Goal: Check status: Check status

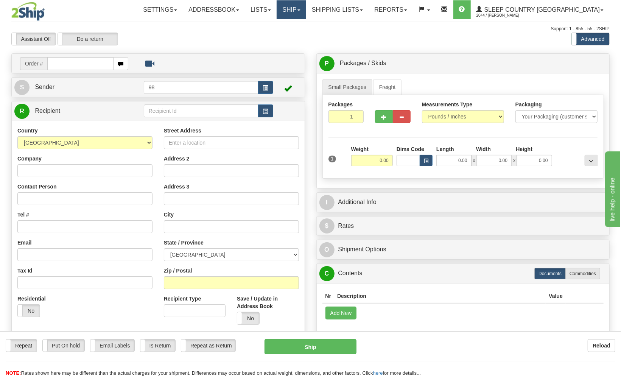
click at [306, 10] on link "Ship" at bounding box center [290, 9] width 29 height 19
click at [298, 36] on span "OnHold / Order Queue" at bounding box center [271, 36] width 53 height 6
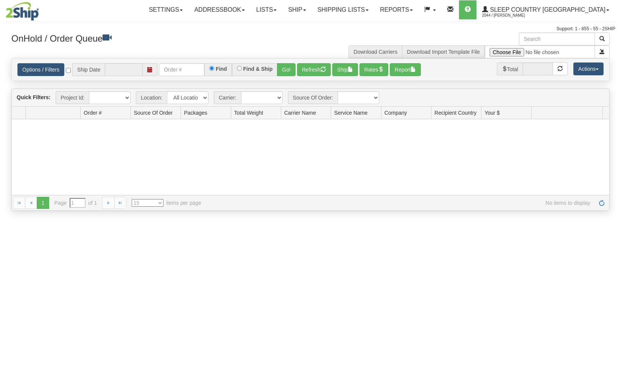
type input "[DATE]"
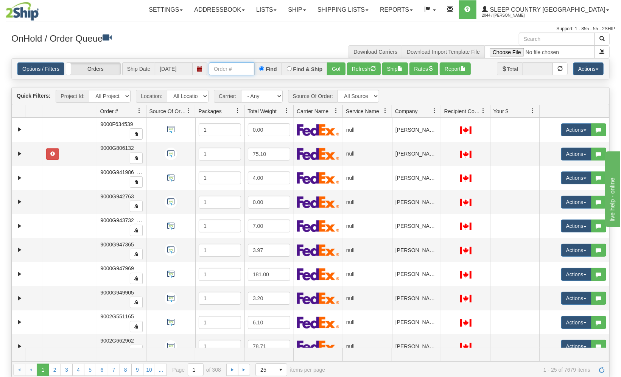
click at [223, 68] on input "text" at bounding box center [231, 68] width 45 height 13
paste input "9000I103415"
type input "9000I103415"
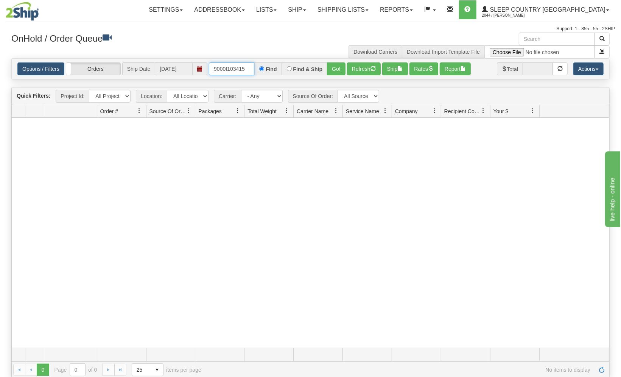
click at [234, 67] on input "9000I103415" at bounding box center [231, 68] width 45 height 13
click at [374, 16] on link "Shipping lists" at bounding box center [343, 9] width 62 height 19
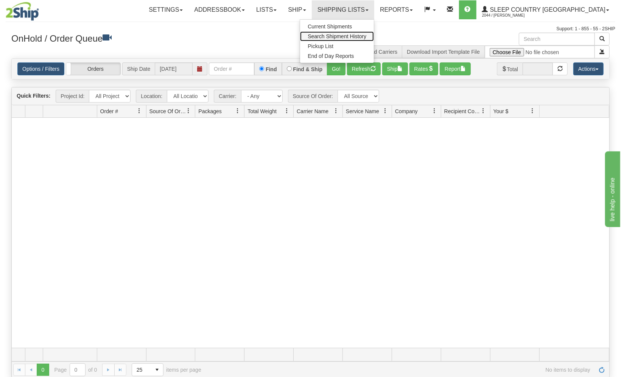
click at [366, 36] on span "Search Shipment History" at bounding box center [337, 36] width 59 height 6
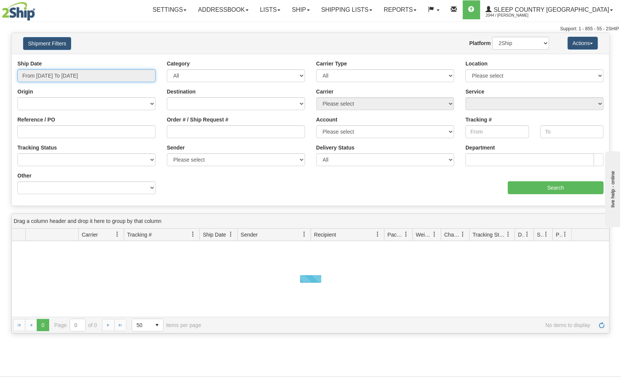
click at [92, 75] on input "From 09/24/2025 To 09/25/2025" at bounding box center [86, 75] width 138 height 13
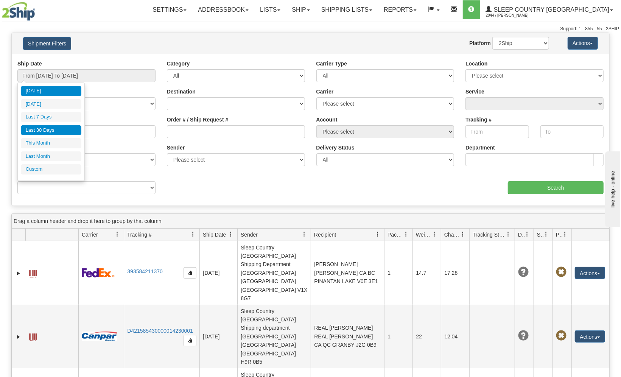
click at [55, 128] on li "Last 30 Days" at bounding box center [51, 130] width 61 height 10
type input "From 08/27/2025 To 09/25/2025"
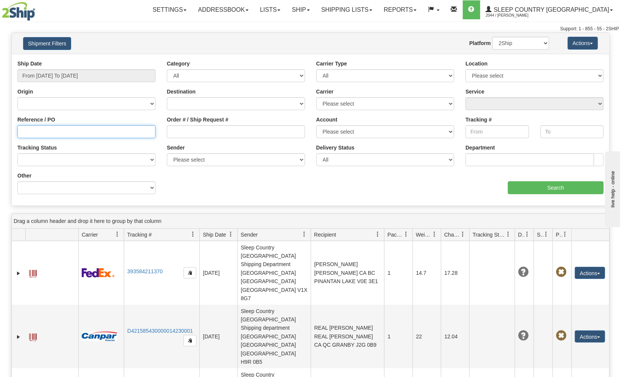
click at [57, 134] on input "Reference / PO" at bounding box center [86, 131] width 138 height 13
paste input "9000I103415"
type input "9000I103415"
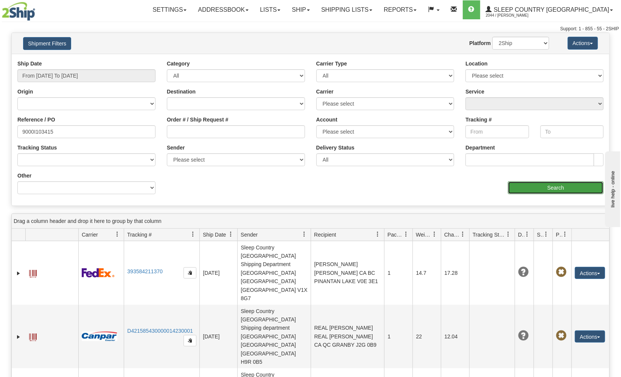
click at [567, 191] on input "Search" at bounding box center [556, 187] width 96 height 13
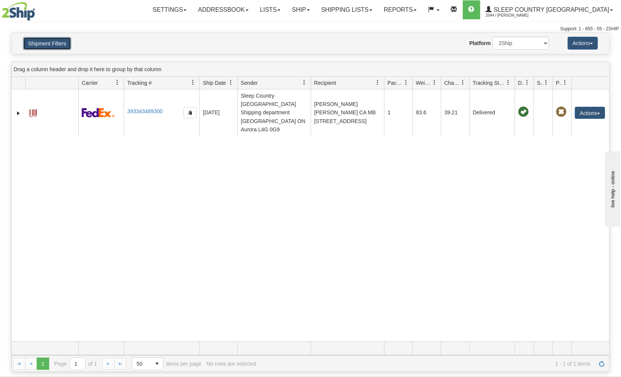
click at [48, 45] on button "Shipment Filters" at bounding box center [47, 43] width 48 height 13
